Goal: Task Accomplishment & Management: Manage account settings

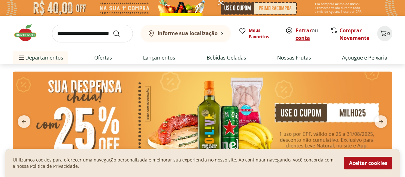
click at [304, 36] on link "Criar conta" at bounding box center [312, 34] width 35 height 15
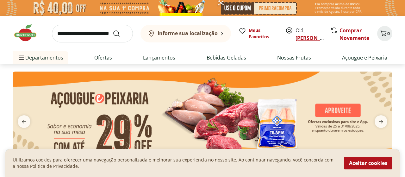
click at [306, 39] on link "José Carlos" at bounding box center [315, 37] width 41 height 7
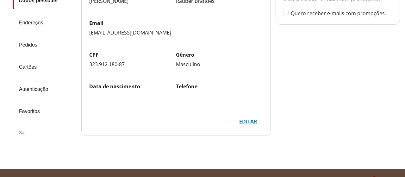
scroll to position [99, 0]
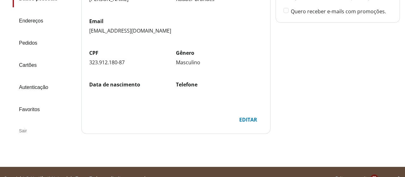
click at [115, 96] on div "Data de nascimento Telefone" at bounding box center [175, 93] width 173 height 25
click at [120, 86] on label "Data de nascimento" at bounding box center [132, 84] width 87 height 7
click at [253, 120] on div "Editar" at bounding box center [248, 120] width 28 height 12
select select "****"
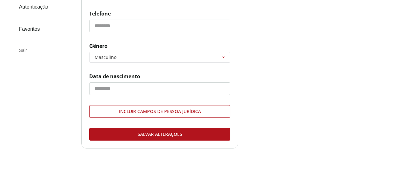
scroll to position [181, 0]
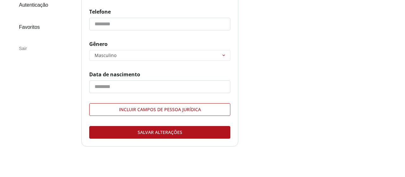
click at [158, 131] on div "Salvar alterações" at bounding box center [159, 132] width 140 height 12
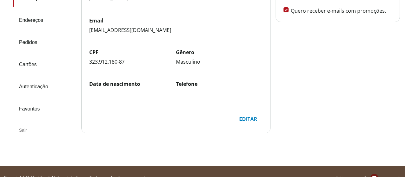
scroll to position [111, 0]
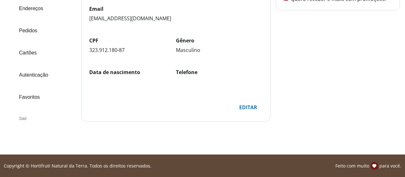
click at [25, 44] on link "Cartões" at bounding box center [45, 52] width 64 height 17
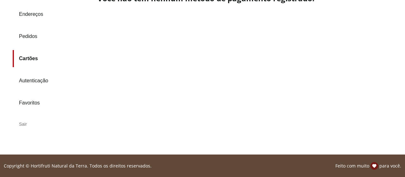
click at [401, 5] on div "Voltar Cartões Adicionar cartão Voltar Cartões Adicionar cartão Você não tem ne…" at bounding box center [250, 42] width 307 height 183
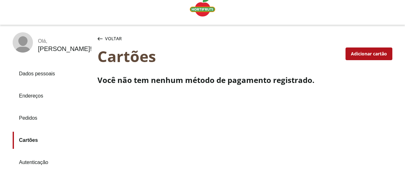
scroll to position [0, 0]
